Goal: Task Accomplishment & Management: Manage account settings

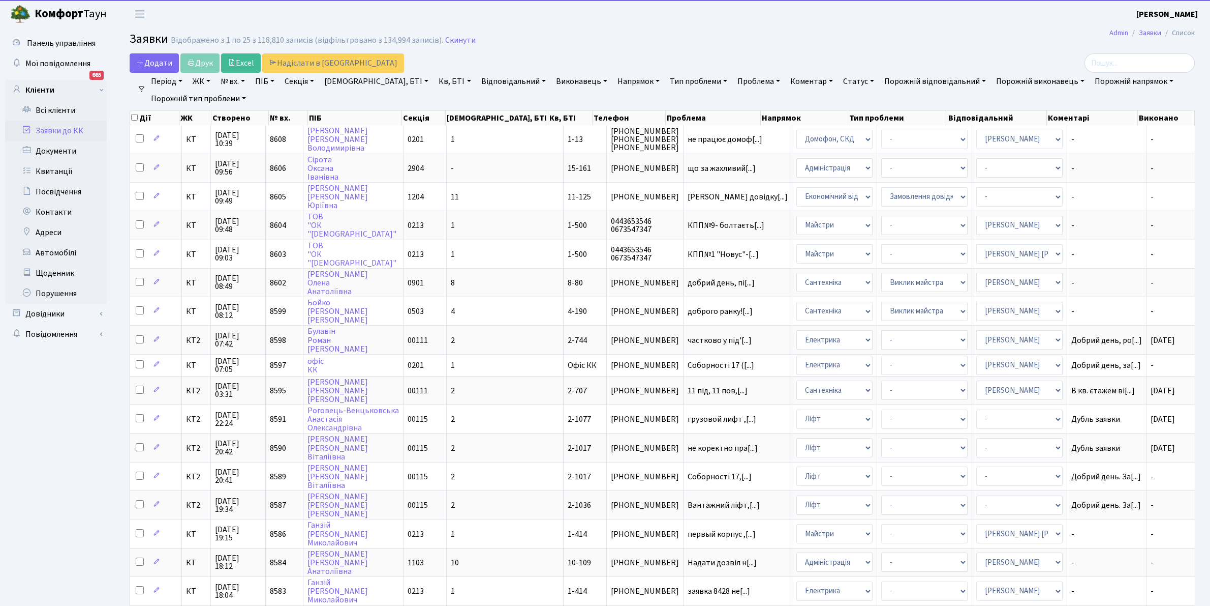
select select "25"
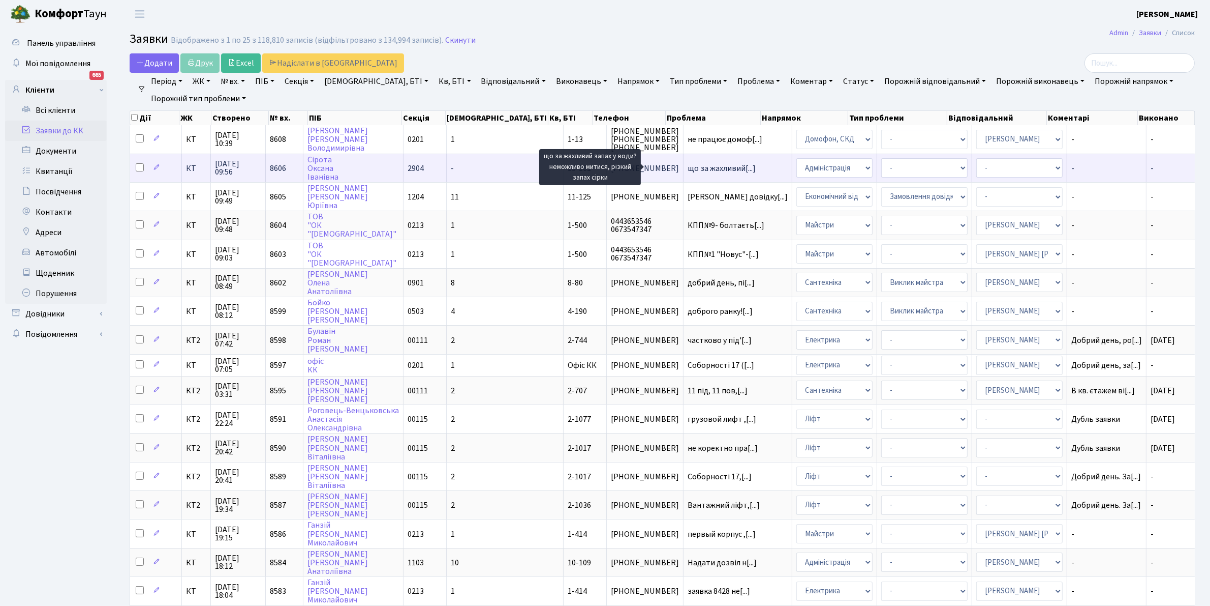
click at [688, 164] on span "що за жахливий[...]" at bounding box center [722, 168] width 68 height 11
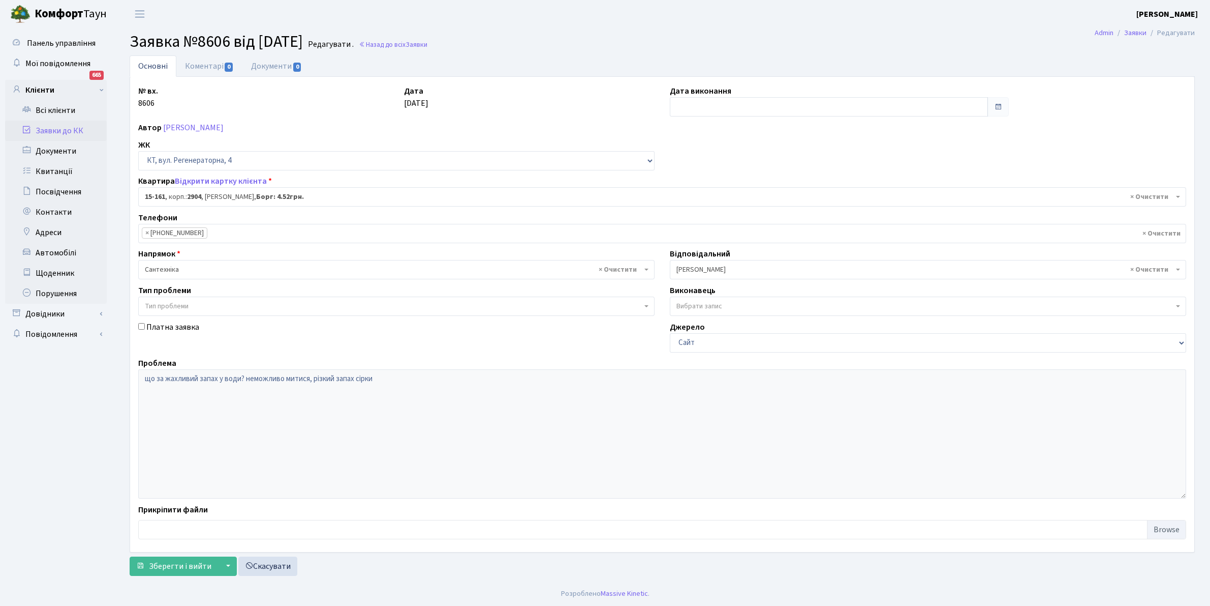
select select "8936"
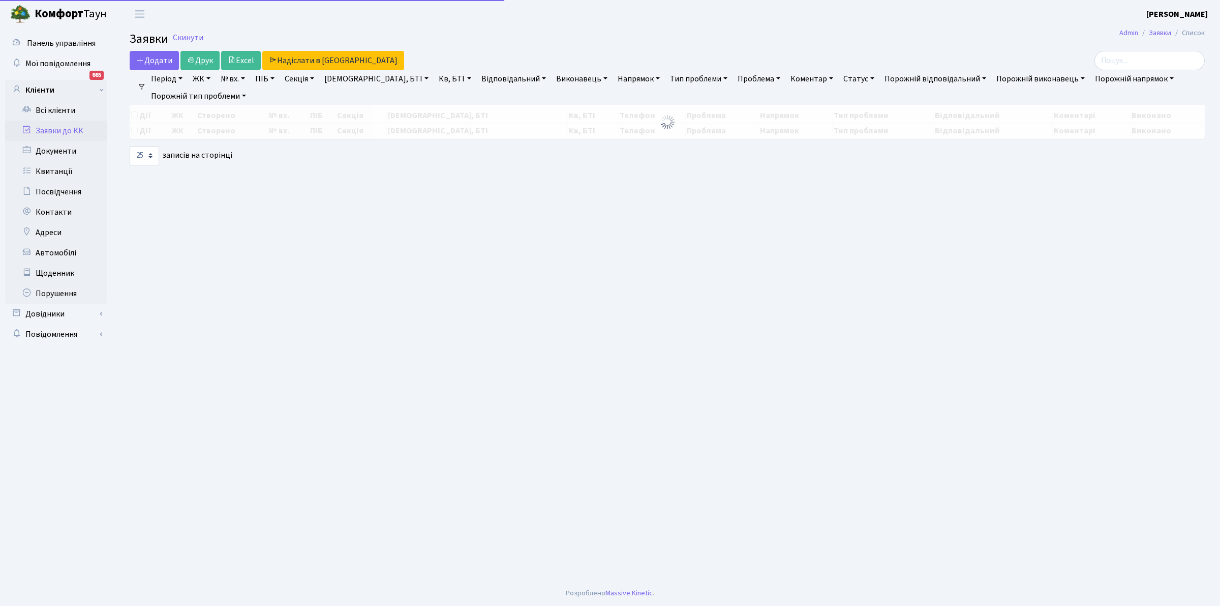
select select "25"
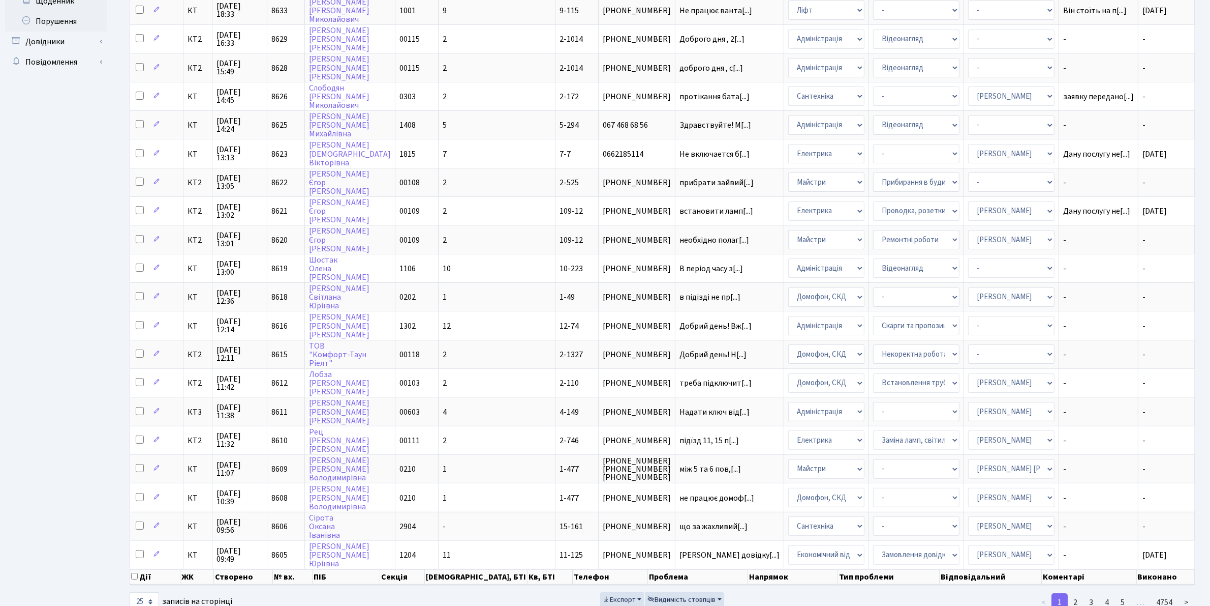
scroll to position [288, 0]
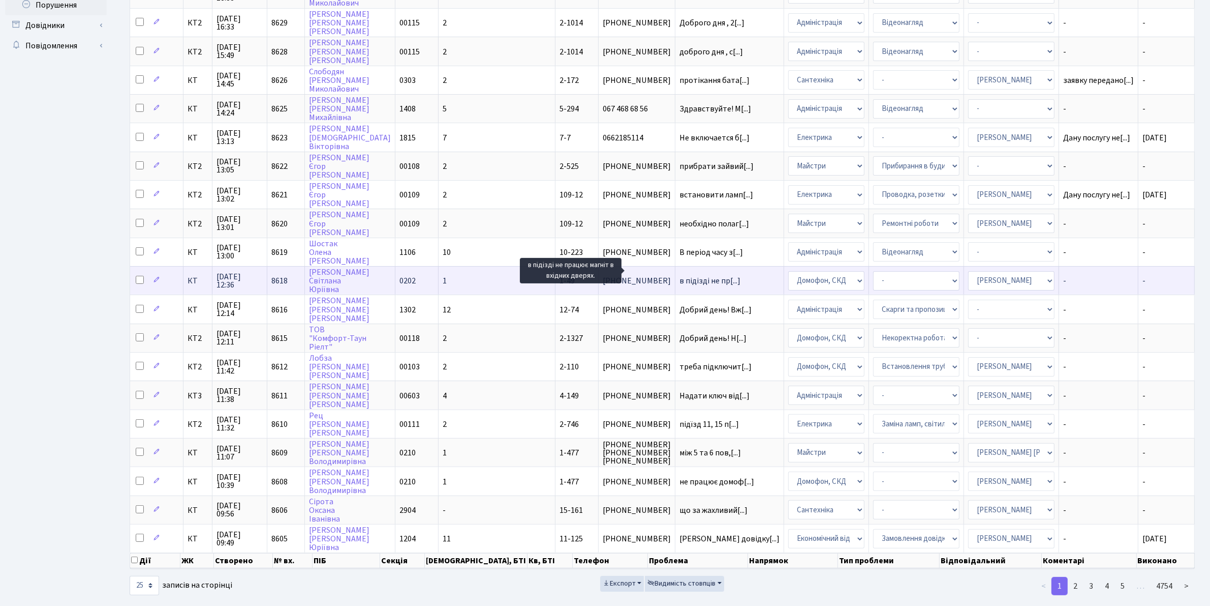
click at [680, 275] on span "в підізді не пр[...]" at bounding box center [710, 280] width 61 height 11
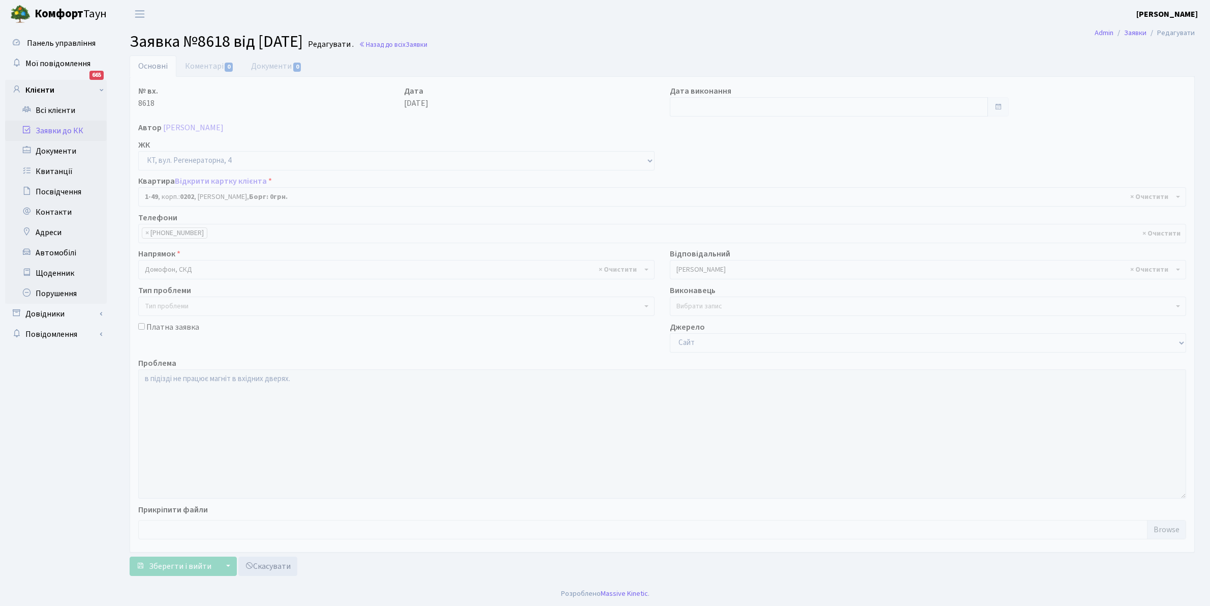
select select "49"
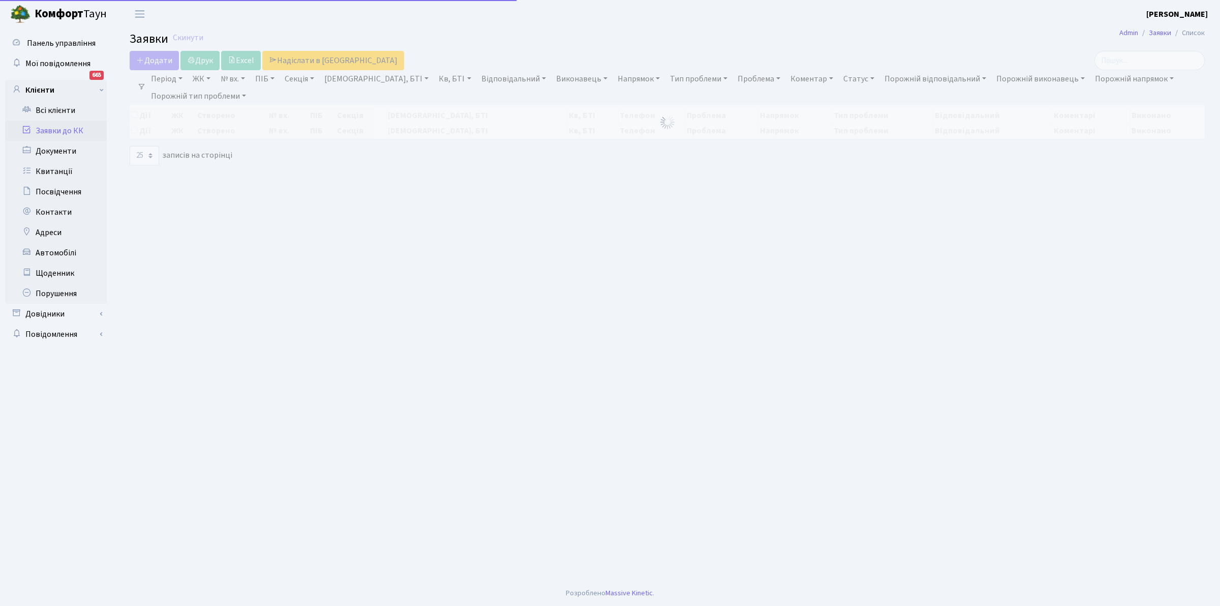
select select "25"
